Goal: Information Seeking & Learning: Check status

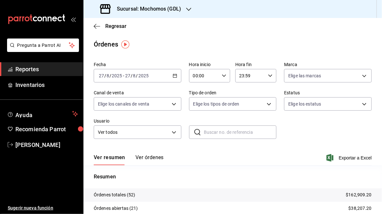
click at [308, 25] on div "Regresar" at bounding box center [232, 26] width 298 height 16
click at [176, 77] on div "[DATE] [DATE] - [DATE] [DATE]" at bounding box center [138, 75] width 88 height 13
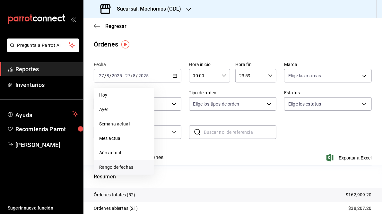
click at [116, 167] on span "Rango de fechas" at bounding box center [124, 167] width 50 height 7
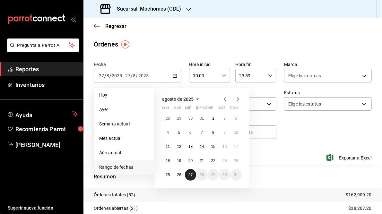
click at [189, 178] on button "27" at bounding box center [190, 175] width 11 height 12
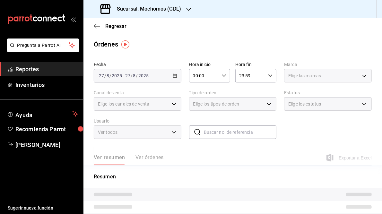
click at [222, 76] on \(Stroke\) "button" at bounding box center [224, 75] width 4 height 2
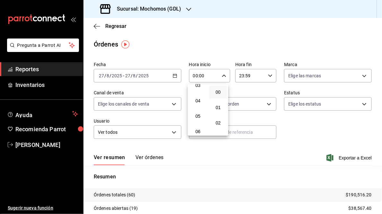
scroll to position [53, 0]
click at [198, 116] on span "05" at bounding box center [198, 115] width 10 height 5
type input "05:00"
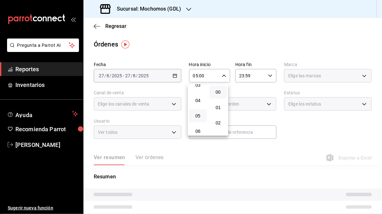
click at [267, 45] on div at bounding box center [191, 107] width 382 height 214
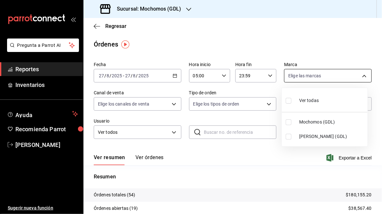
click at [361, 74] on body "Pregunta a Parrot AI Reportes Inventarios Ayuda Recomienda Parrot [PERSON_NAME]…" at bounding box center [191, 107] width 382 height 214
click at [305, 136] on span "[PERSON_NAME] (GDL)" at bounding box center [332, 136] width 66 height 7
type input "9cac9703-0c5a-4d8b-addd-5b6b571d65b9"
checkbox input "true"
click at [286, 49] on div at bounding box center [191, 107] width 382 height 214
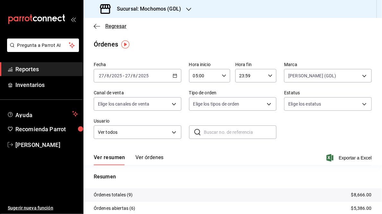
click at [95, 26] on icon "button" at bounding box center [97, 26] width 6 height 6
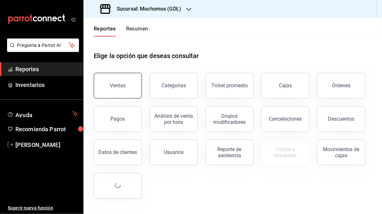
click at [116, 85] on div "Ventas" at bounding box center [118, 85] width 16 height 6
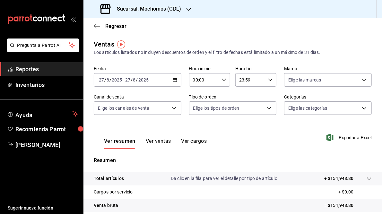
click at [222, 80] on icon "button" at bounding box center [224, 80] width 4 height 4
click at [197, 123] on span "05" at bounding box center [198, 124] width 10 height 5
type input "05:00"
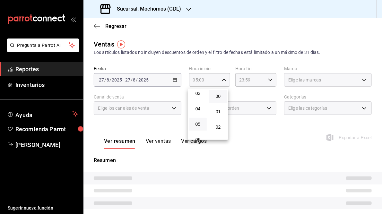
click at [268, 139] on div at bounding box center [191, 107] width 382 height 214
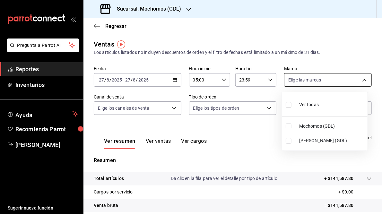
click at [360, 79] on body "Pregunta a Parrot AI Reportes Inventarios Ayuda Recomienda Parrot [PERSON_NAME]…" at bounding box center [191, 107] width 382 height 214
click at [303, 138] on span "[PERSON_NAME] (GDL)" at bounding box center [332, 140] width 66 height 7
type input "9cac9703-0c5a-4d8b-addd-5b6b571d65b9"
checkbox input "true"
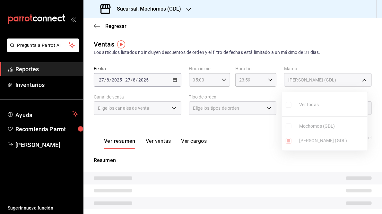
click at [243, 135] on div at bounding box center [191, 107] width 382 height 214
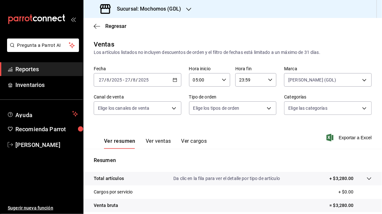
scroll to position [93, 0]
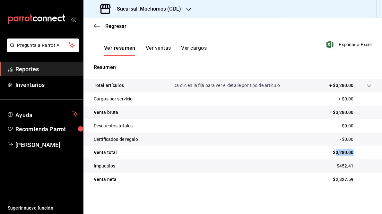
drag, startPoint x: 332, startPoint y: 152, endPoint x: 350, endPoint y: 151, distance: 18.3
click at [350, 151] on p "= $3,280.00" at bounding box center [351, 152] width 42 height 7
copy p "3,280.00"
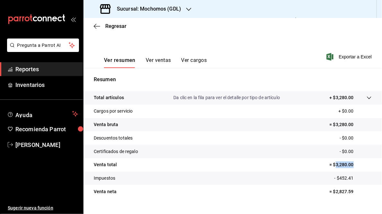
scroll to position [81, 0]
copy p "3,280.00"
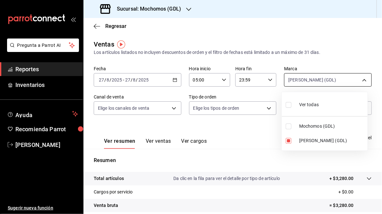
click at [362, 81] on body "Pregunta a Parrot AI Reportes Inventarios Ayuda Recomienda Parrot [PERSON_NAME]…" at bounding box center [191, 107] width 382 height 214
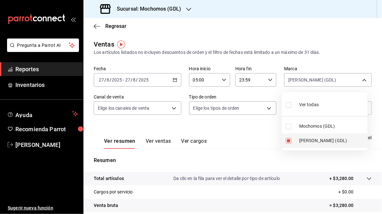
click at [295, 140] on li "[PERSON_NAME] (GDL)" at bounding box center [325, 140] width 86 height 14
checkbox input "false"
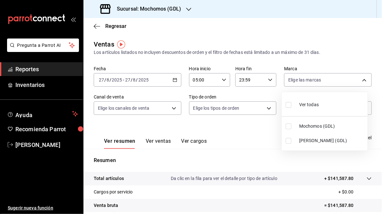
click at [289, 125] on input "checkbox" at bounding box center [289, 127] width 6 height 6
checkbox input "true"
type input "36c25d4a-7cb0-456c-a434-e981d54830bc"
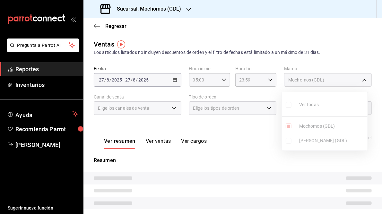
click at [249, 131] on div at bounding box center [191, 107] width 382 height 214
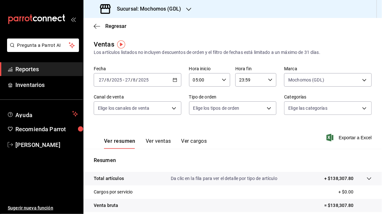
scroll to position [93, 0]
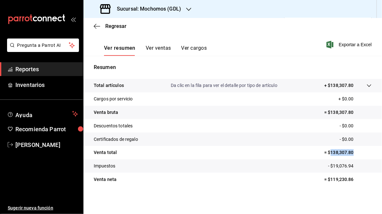
drag, startPoint x: 327, startPoint y: 151, endPoint x: 352, endPoint y: 150, distance: 25.7
click at [352, 150] on p "= $138,307.80" at bounding box center [347, 152] width 47 height 7
copy p "138,307.80"
click at [154, 8] on h3 "Sucursal: Mochomos (GDL)" at bounding box center [146, 9] width 69 height 8
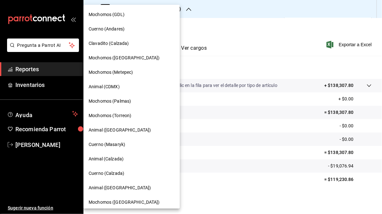
click at [109, 29] on span "Cuerno (Andares)" at bounding box center [107, 29] width 36 height 7
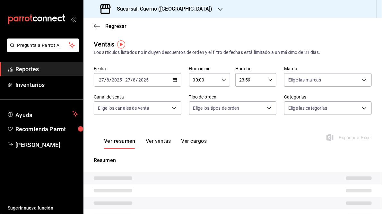
type input "05:00"
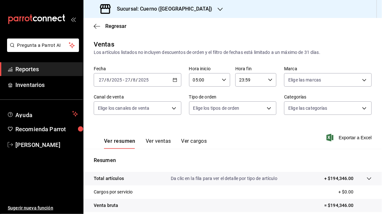
scroll to position [93, 0]
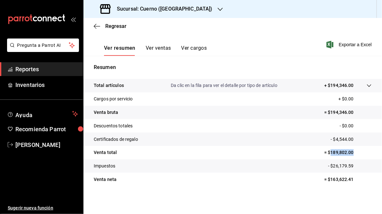
drag, startPoint x: 326, startPoint y: 151, endPoint x: 351, endPoint y: 152, distance: 24.4
click at [351, 152] on p "= $189,802.00" at bounding box center [347, 152] width 47 height 7
copy p "189,802.00"
click at [131, 7] on h3 "Sucursal: Cuerno ([GEOGRAPHIC_DATA])" at bounding box center [162, 9] width 101 height 8
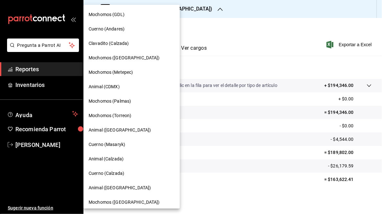
click at [109, 44] on span "Clavadito (Calzada)" at bounding box center [109, 43] width 40 height 7
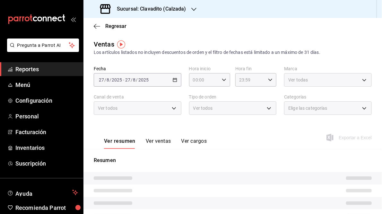
type input "05:00"
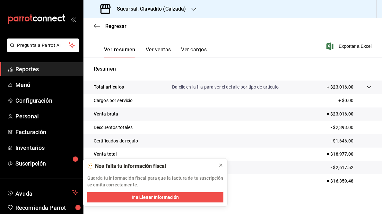
scroll to position [93, 0]
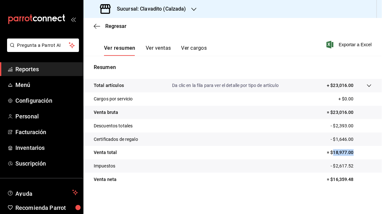
drag, startPoint x: 330, startPoint y: 153, endPoint x: 363, endPoint y: 148, distance: 32.4
click at [363, 148] on tr "Venta total = $18,977.00" at bounding box center [232, 152] width 298 height 13
copy p "18,977.00"
click at [157, 9] on h3 "Sucursal: Clavadito (Calzada)" at bounding box center [149, 9] width 74 height 8
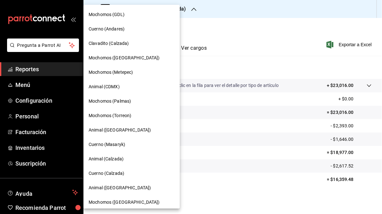
click at [121, 60] on span "Mochomos ([GEOGRAPHIC_DATA])" at bounding box center [124, 58] width 71 height 7
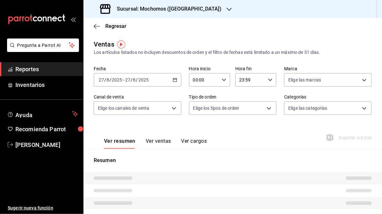
type input "05:00"
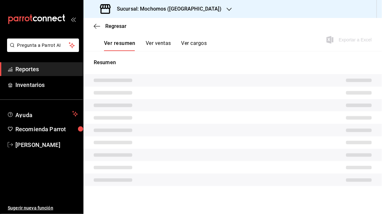
scroll to position [93, 0]
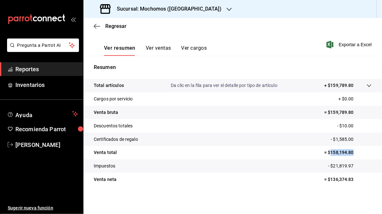
drag, startPoint x: 327, startPoint y: 152, endPoint x: 351, endPoint y: 152, distance: 23.4
click at [351, 152] on p "= $158,194.80" at bounding box center [347, 152] width 47 height 7
copy p "158,194.80"
click at [152, 10] on h3 "Sucursal: Mochomos ([GEOGRAPHIC_DATA])" at bounding box center [167, 9] width 110 height 8
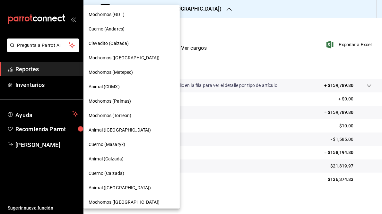
click at [112, 74] on span "Mochomos (Metepec)" at bounding box center [111, 72] width 44 height 7
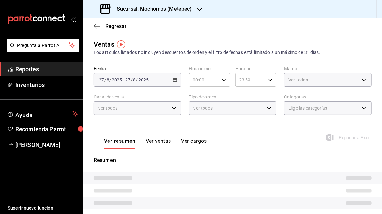
type input "05:00"
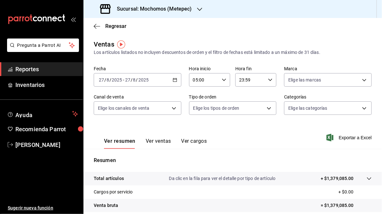
scroll to position [93, 0]
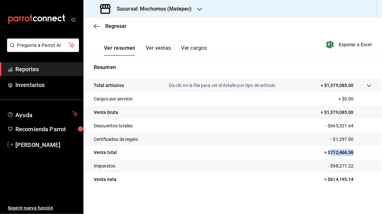
drag, startPoint x: 327, startPoint y: 152, endPoint x: 350, endPoint y: 153, distance: 22.8
click at [350, 153] on p "= $712,466.36" at bounding box center [347, 152] width 47 height 7
drag, startPoint x: 350, startPoint y: 153, endPoint x: 342, endPoint y: 155, distance: 8.2
copy p "712,466.36"
click at [177, 12] on h3 "Sucursal: Mochomos (Metepec)" at bounding box center [152, 9] width 80 height 8
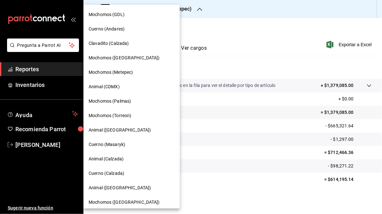
click at [110, 88] on span "Animal (CDMX)" at bounding box center [104, 86] width 31 height 7
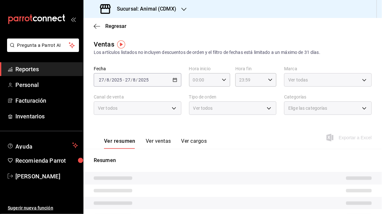
type input "05:00"
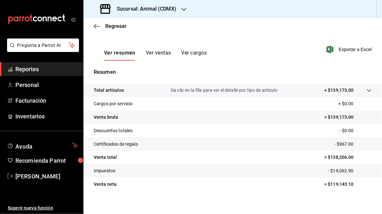
scroll to position [93, 0]
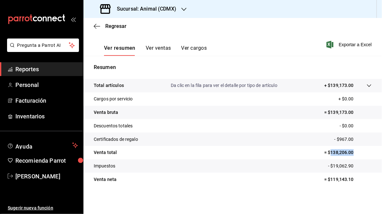
drag, startPoint x: 327, startPoint y: 153, endPoint x: 351, endPoint y: 151, distance: 24.1
click at [351, 151] on p "= $138,206.00" at bounding box center [347, 152] width 47 height 7
drag, startPoint x: 351, startPoint y: 151, endPoint x: 341, endPoint y: 151, distance: 9.9
copy p "138,206.00"
click at [158, 10] on h3 "Sucursal: Animal (CDMX)" at bounding box center [144, 9] width 64 height 8
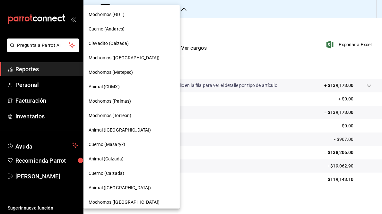
scroll to position [47, 0]
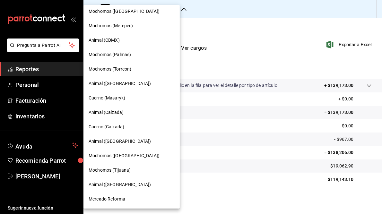
click at [103, 171] on span "Mochomos (Tijuana)" at bounding box center [110, 170] width 42 height 7
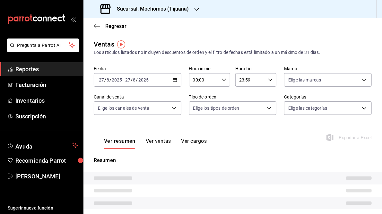
type input "05:00"
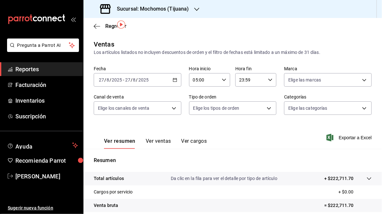
scroll to position [93, 0]
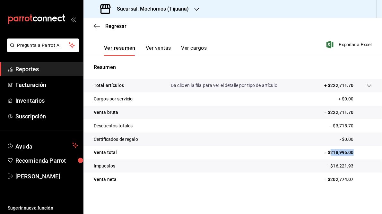
drag, startPoint x: 326, startPoint y: 151, endPoint x: 354, endPoint y: 152, distance: 28.2
click at [354, 152] on p "= $218,996.00" at bounding box center [347, 152] width 47 height 7
drag, startPoint x: 354, startPoint y: 152, endPoint x: 339, endPoint y: 152, distance: 15.4
copy p "218,996.00"
click at [159, 8] on h3 "Sucursal: Mochomos (Tijuana)" at bounding box center [150, 9] width 77 height 8
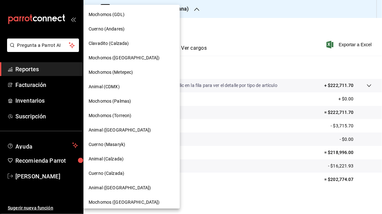
scroll to position [47, 0]
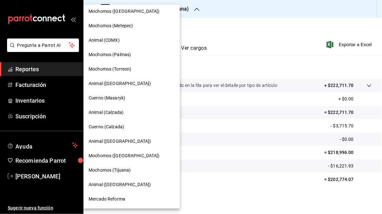
click at [108, 182] on span "Animal ([GEOGRAPHIC_DATA])" at bounding box center [120, 184] width 62 height 7
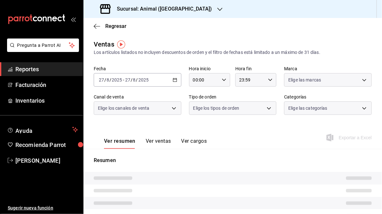
type input "05:00"
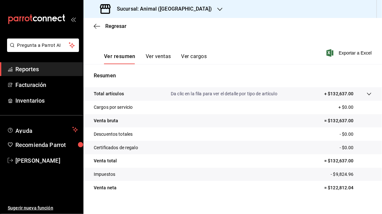
scroll to position [93, 0]
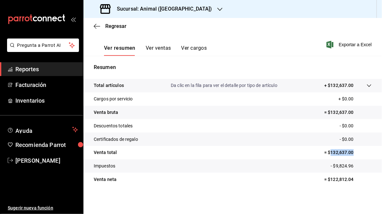
drag, startPoint x: 326, startPoint y: 151, endPoint x: 352, endPoint y: 151, distance: 25.7
click at [352, 151] on p "= $132,637.00" at bounding box center [347, 152] width 47 height 7
drag, startPoint x: 352, startPoint y: 151, endPoint x: 334, endPoint y: 153, distance: 18.4
copy p "132,637.00"
click at [141, 11] on h3 "Sucursal: Animal ([GEOGRAPHIC_DATA])" at bounding box center [162, 9] width 100 height 8
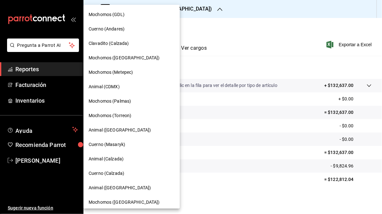
click at [115, 115] on span "Mochomos (Torreon)" at bounding box center [110, 115] width 43 height 7
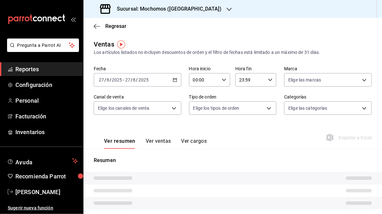
type input "05:00"
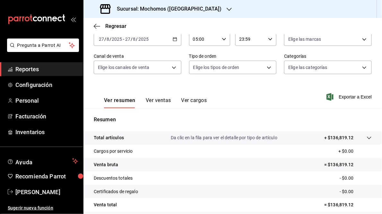
scroll to position [68, 0]
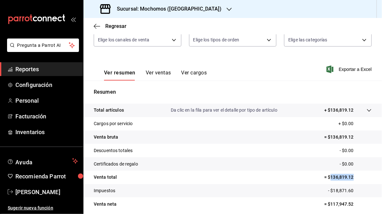
drag, startPoint x: 326, startPoint y: 177, endPoint x: 350, endPoint y: 177, distance: 23.7
click at [350, 177] on p "= $136,819.12" at bounding box center [347, 177] width 47 height 7
drag, startPoint x: 350, startPoint y: 177, endPoint x: 337, endPoint y: 178, distance: 13.2
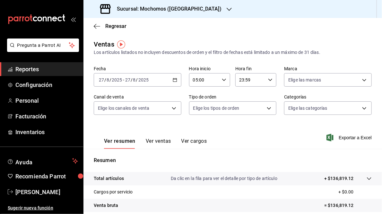
click at [227, 9] on icon "button" at bounding box center [229, 9] width 5 height 5
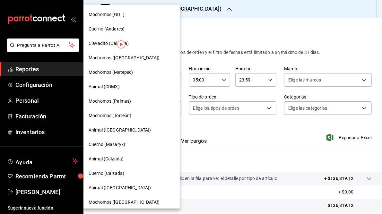
click at [110, 202] on span "Mochomos ([GEOGRAPHIC_DATA])" at bounding box center [124, 202] width 71 height 7
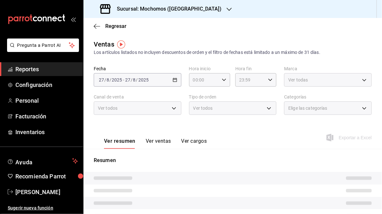
type input "05:00"
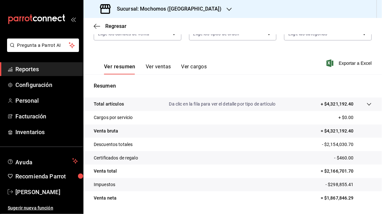
scroll to position [74, 0]
drag, startPoint x: 324, startPoint y: 171, endPoint x: 349, endPoint y: 171, distance: 25.3
click at [349, 171] on p "= $2,166,701.70" at bounding box center [346, 171] width 51 height 7
drag, startPoint x: 349, startPoint y: 171, endPoint x: 333, endPoint y: 168, distance: 16.2
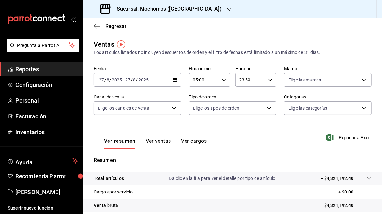
click at [227, 7] on icon "button" at bounding box center [229, 9] width 5 height 5
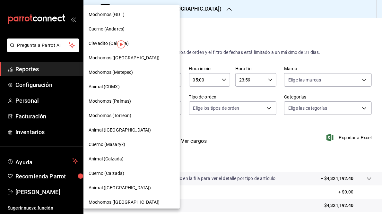
scroll to position [47, 0]
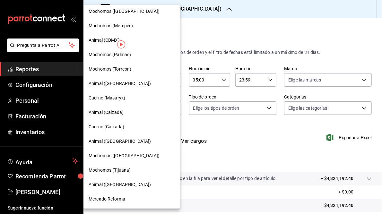
click at [116, 198] on span "Mercado Reforma" at bounding box center [107, 199] width 37 height 7
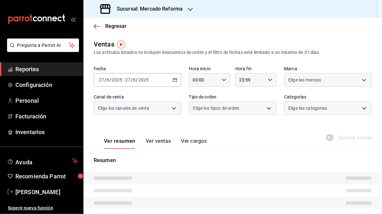
type input "05:00"
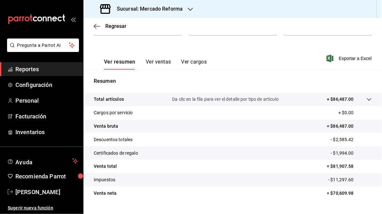
scroll to position [80, 0]
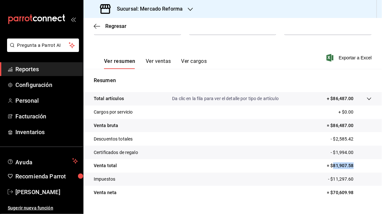
drag, startPoint x: 329, startPoint y: 167, endPoint x: 350, endPoint y: 166, distance: 20.9
click at [350, 166] on p "= $81,907.58" at bounding box center [349, 165] width 45 height 7
drag, startPoint x: 350, startPoint y: 166, endPoint x: 338, endPoint y: 166, distance: 12.5
click at [189, 10] on icon "button" at bounding box center [190, 9] width 5 height 3
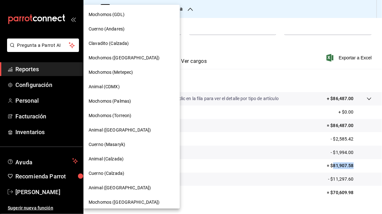
click at [116, 145] on span "Cuerno (Masaryk)" at bounding box center [107, 144] width 37 height 7
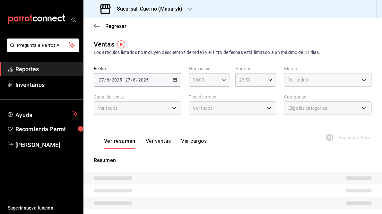
type input "05:00"
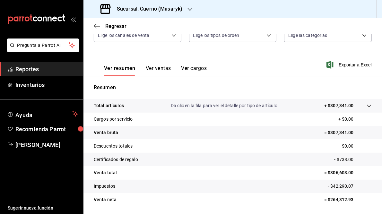
scroll to position [93, 0]
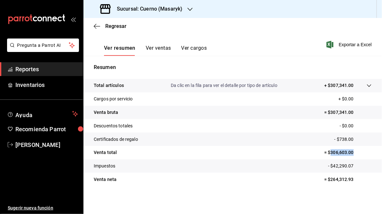
drag, startPoint x: 326, startPoint y: 152, endPoint x: 349, endPoint y: 152, distance: 23.1
click at [349, 152] on p "= $306,603.00" at bounding box center [347, 152] width 47 height 7
drag, startPoint x: 349, startPoint y: 152, endPoint x: 341, endPoint y: 153, distance: 8.5
click at [152, 11] on h3 "Sucursal: Cuerno (Masaryk)" at bounding box center [147, 9] width 71 height 8
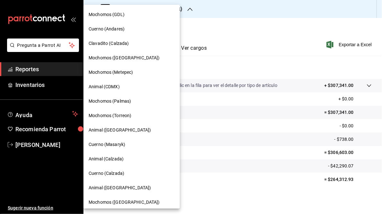
scroll to position [47, 0]
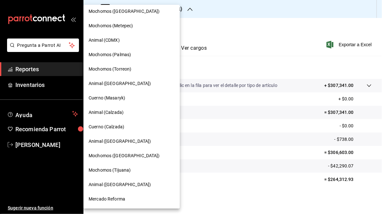
click at [114, 140] on span "Animal ([GEOGRAPHIC_DATA])" at bounding box center [120, 141] width 62 height 7
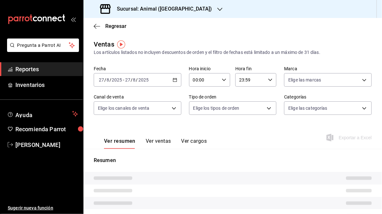
type input "05:00"
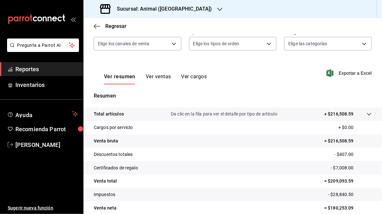
scroll to position [65, 0]
drag, startPoint x: 326, startPoint y: 181, endPoint x: 351, endPoint y: 178, distance: 24.8
click at [351, 178] on p "= $209,093.59" at bounding box center [347, 180] width 47 height 7
click at [170, 6] on h3 "Sucursal: Animal ([GEOGRAPHIC_DATA])" at bounding box center [162, 9] width 100 height 8
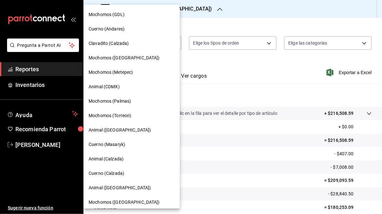
scroll to position [47, 0]
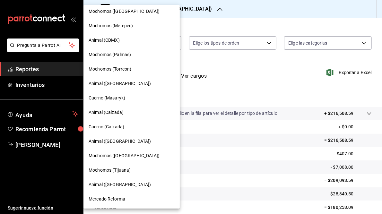
click at [122, 56] on span "Mochomos (Palmas)" at bounding box center [110, 54] width 42 height 7
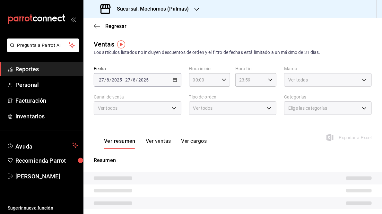
type input "05:00"
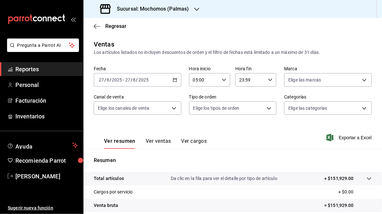
scroll to position [93, 0]
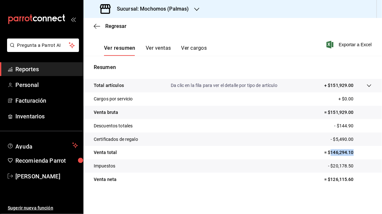
drag, startPoint x: 327, startPoint y: 152, endPoint x: 353, endPoint y: 151, distance: 26.3
click at [353, 151] on p "= $146,294.10" at bounding box center [347, 152] width 47 height 7
drag, startPoint x: 353, startPoint y: 151, endPoint x: 333, endPoint y: 150, distance: 19.6
click at [156, 8] on h3 "Sucursal: Mochomos (Palmas)" at bounding box center [150, 9] width 77 height 8
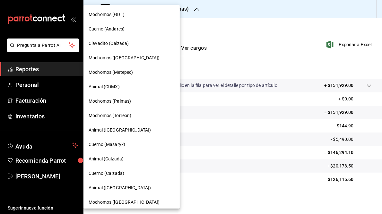
scroll to position [47, 0]
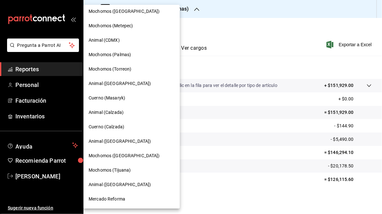
click at [104, 82] on span "Animal ([GEOGRAPHIC_DATA])" at bounding box center [120, 83] width 62 height 7
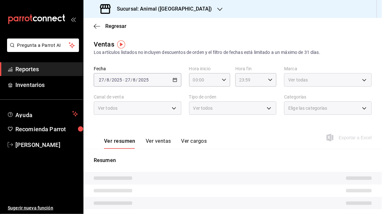
type input "05:00"
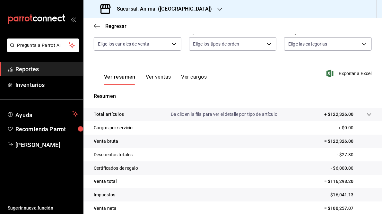
scroll to position [93, 0]
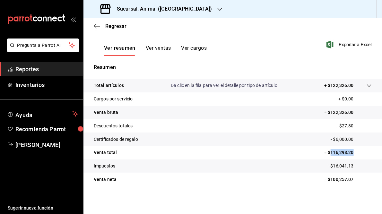
drag, startPoint x: 327, startPoint y: 152, endPoint x: 348, endPoint y: 151, distance: 21.8
click at [348, 151] on p "= $116,298.20" at bounding box center [347, 152] width 47 height 7
drag, startPoint x: 348, startPoint y: 151, endPoint x: 337, endPoint y: 152, distance: 11.9
click at [149, 10] on h3 "Sucursal: Animal ([GEOGRAPHIC_DATA])" at bounding box center [162, 9] width 100 height 8
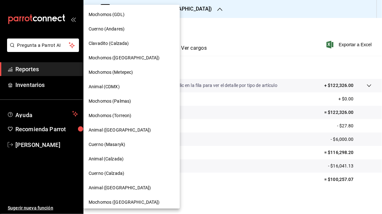
scroll to position [47, 0]
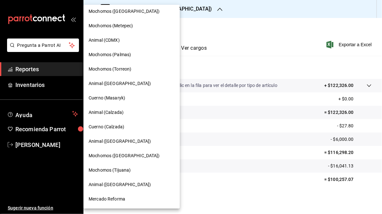
click at [107, 111] on span "Animal (Calzada)" at bounding box center [106, 112] width 35 height 7
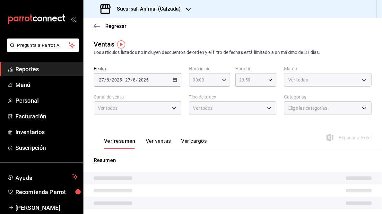
type input "05:00"
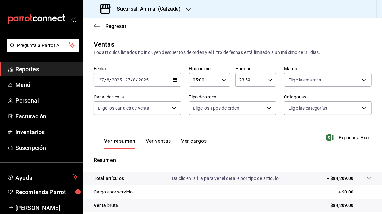
scroll to position [93, 0]
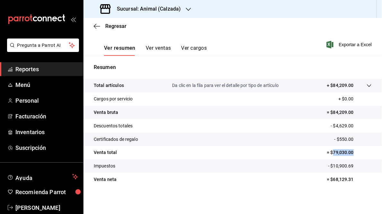
drag, startPoint x: 329, startPoint y: 151, endPoint x: 350, endPoint y: 150, distance: 21.2
click at [350, 150] on p "= $79,030.00" at bounding box center [349, 152] width 45 height 7
drag, startPoint x: 350, startPoint y: 150, endPoint x: 340, endPoint y: 152, distance: 9.8
click at [152, 6] on h3 "Sucursal: Animal (Calzada)" at bounding box center [146, 9] width 69 height 8
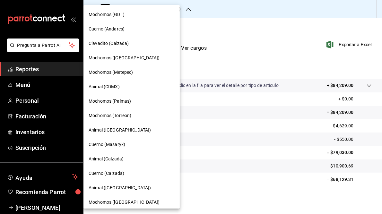
scroll to position [47, 0]
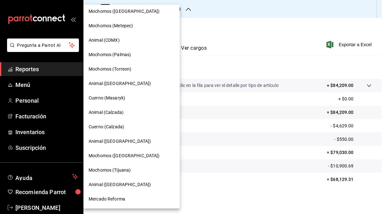
click at [107, 127] on span "Cuerno (Calzada)" at bounding box center [107, 127] width 36 height 7
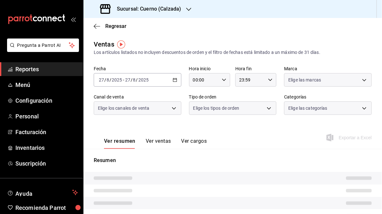
type input "05:00"
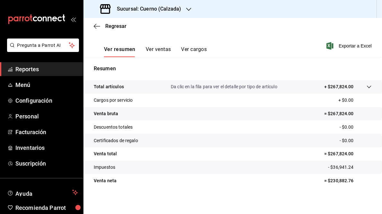
scroll to position [92, 0]
drag, startPoint x: 327, startPoint y: 154, endPoint x: 351, endPoint y: 153, distance: 24.4
click at [351, 153] on p "= $267,824.00" at bounding box center [347, 153] width 47 height 7
drag, startPoint x: 351, startPoint y: 153, endPoint x: 340, endPoint y: 153, distance: 10.6
